Goal: Navigation & Orientation: Find specific page/section

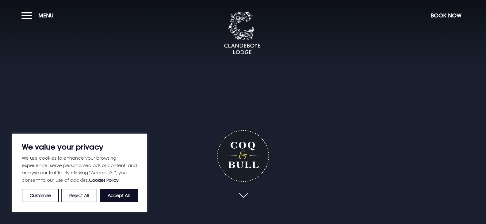
click at [69, 196] on button "Reject All" at bounding box center [79, 195] width 36 height 13
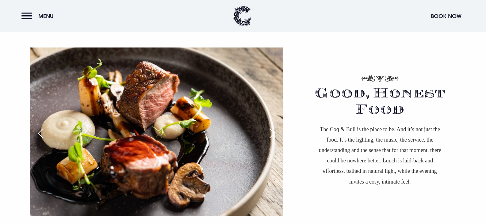
scroll to position [399, 0]
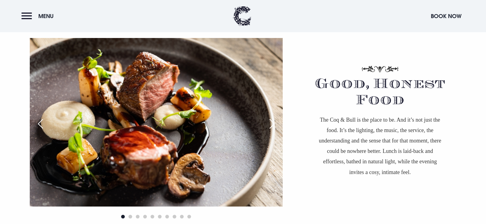
click at [271, 125] on div "Next slide" at bounding box center [271, 123] width 15 height 13
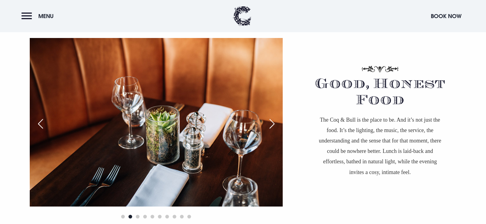
click at [271, 125] on div "Next slide" at bounding box center [271, 123] width 15 height 13
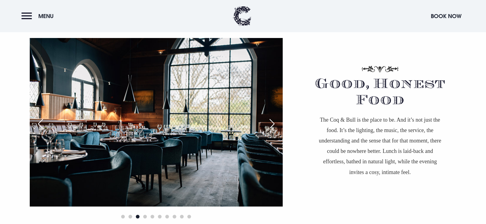
click at [271, 125] on div "Next slide" at bounding box center [271, 123] width 15 height 13
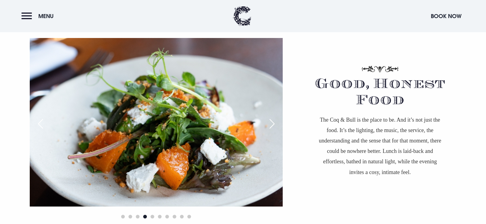
click at [271, 125] on div "Next slide" at bounding box center [271, 123] width 15 height 13
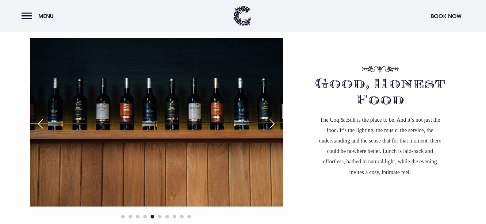
click at [271, 125] on div "Next slide" at bounding box center [271, 123] width 15 height 13
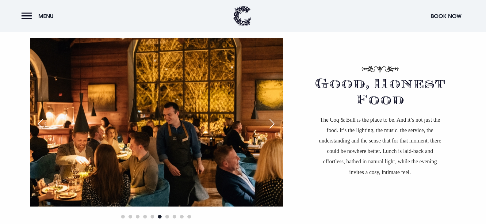
click at [270, 125] on div "Next slide" at bounding box center [271, 123] width 15 height 13
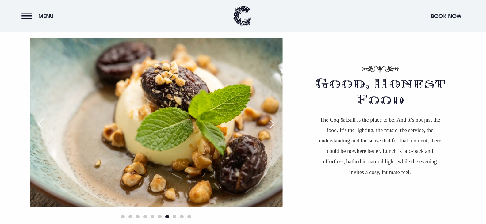
click at [270, 125] on div "Next slide" at bounding box center [271, 123] width 15 height 13
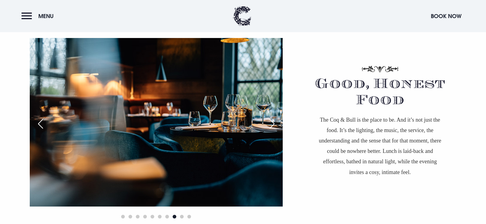
click at [270, 125] on div "Next slide" at bounding box center [271, 123] width 15 height 13
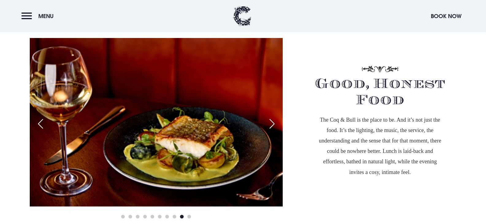
click at [270, 125] on div "Next slide" at bounding box center [271, 123] width 15 height 13
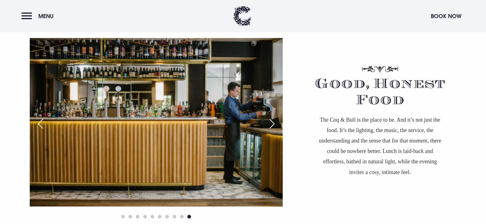
click at [270, 125] on div "Next slide" at bounding box center [271, 123] width 15 height 13
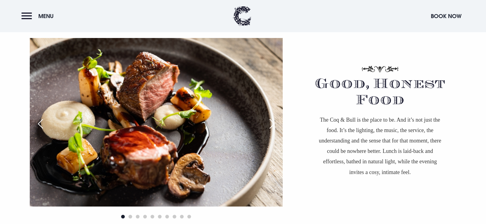
click at [270, 125] on div "Next slide" at bounding box center [271, 123] width 15 height 13
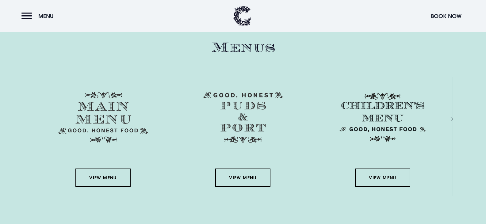
scroll to position [889, 0]
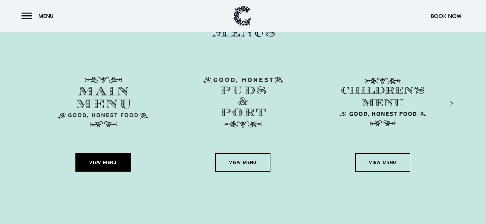
click at [96, 161] on link "View Menu" at bounding box center [102, 162] width 55 height 18
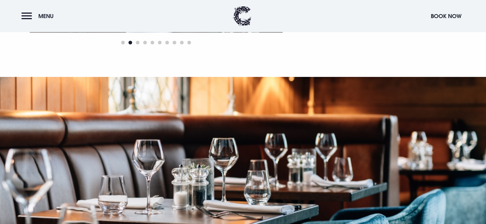
scroll to position [583, 0]
